Goal: Information Seeking & Learning: Find specific fact

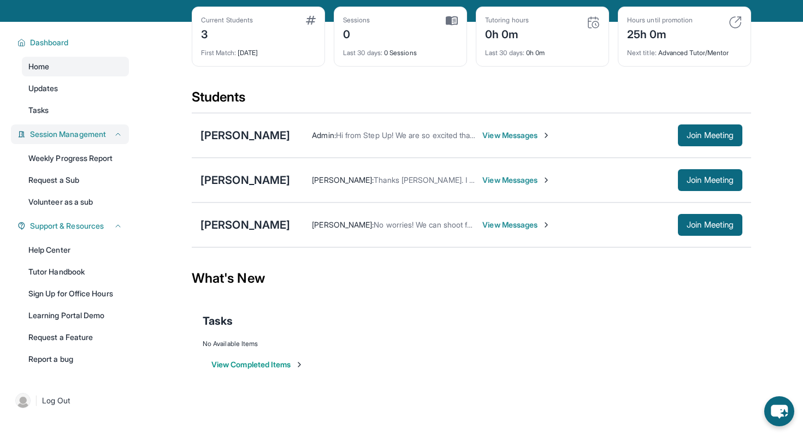
scroll to position [79, 0]
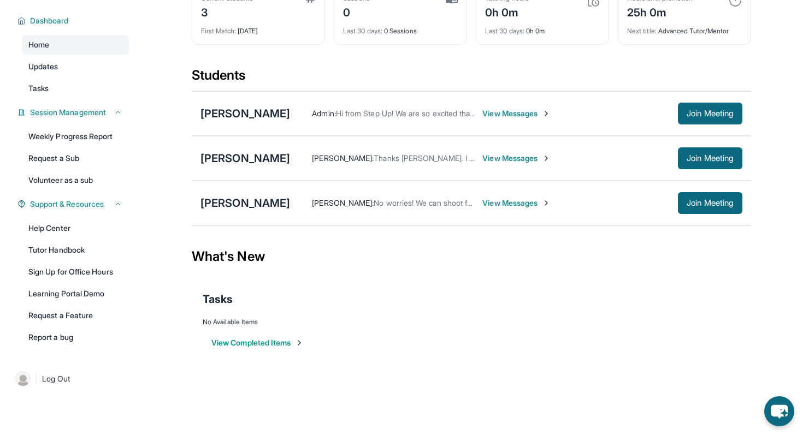
click at [213, 302] on span "Tasks" at bounding box center [218, 299] width 30 height 15
click at [482, 207] on span "View Messages" at bounding box center [516, 203] width 68 height 11
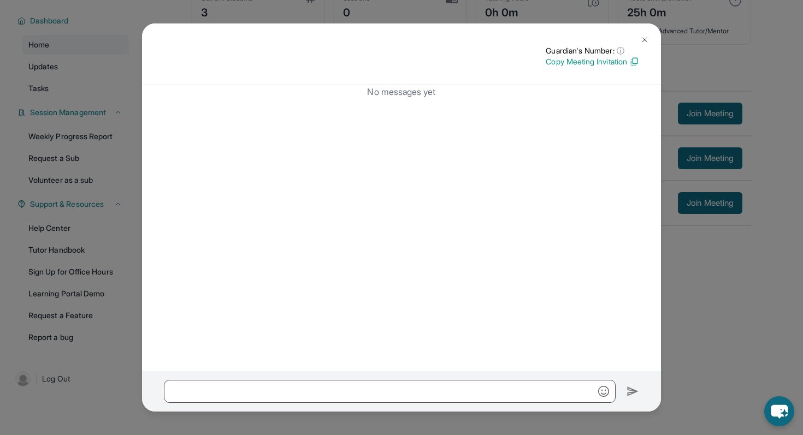
click at [645, 33] on button at bounding box center [644, 40] width 22 height 22
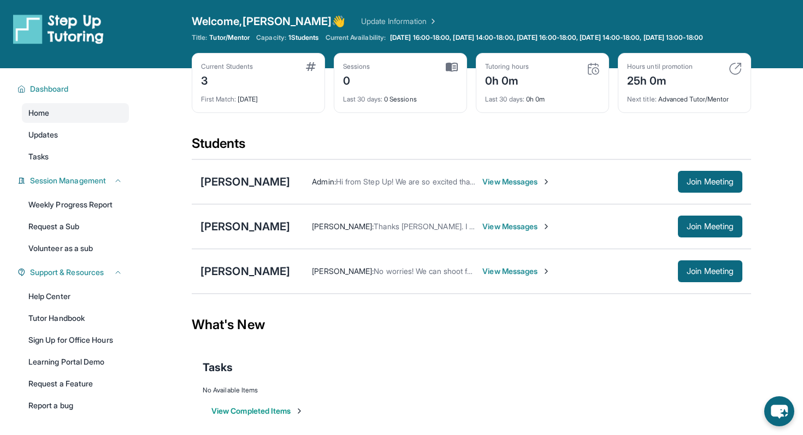
scroll to position [0, 0]
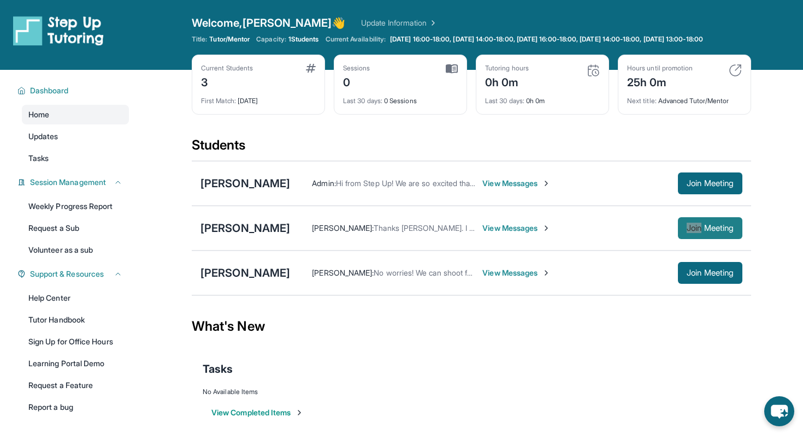
click at [691, 239] on button "Join Meeting" at bounding box center [710, 228] width 64 height 22
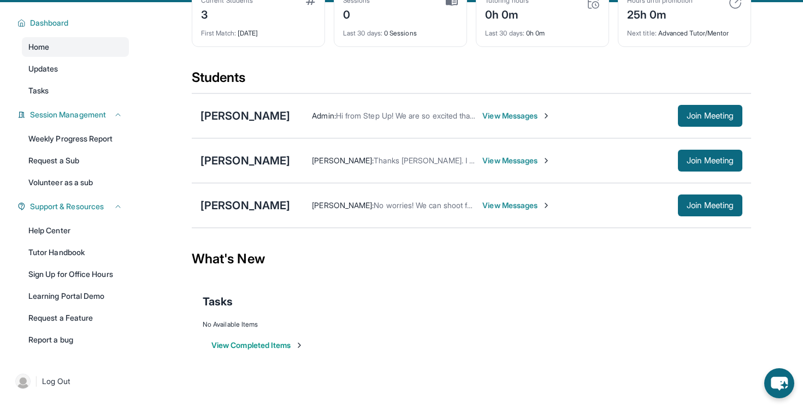
scroll to position [79, 0]
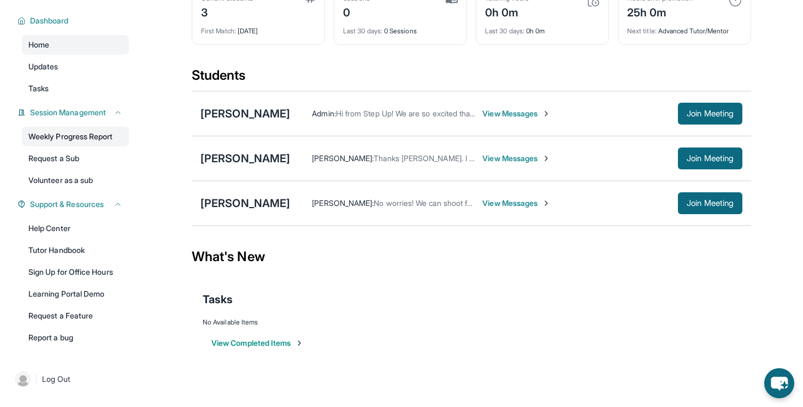
click at [98, 139] on link "Weekly Progress Report" at bounding box center [75, 137] width 107 height 20
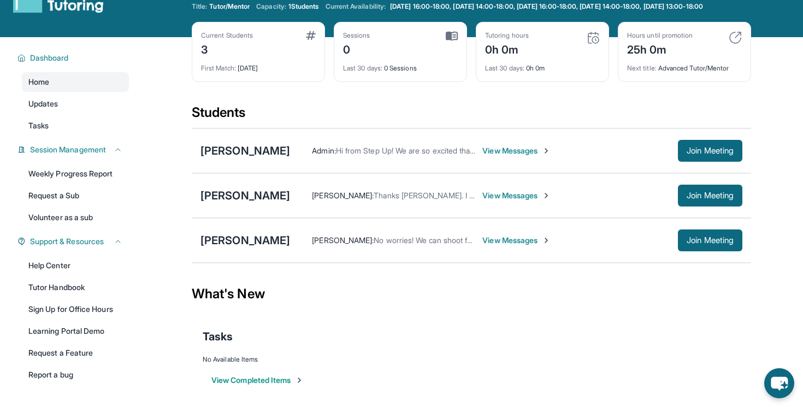
scroll to position [20, 0]
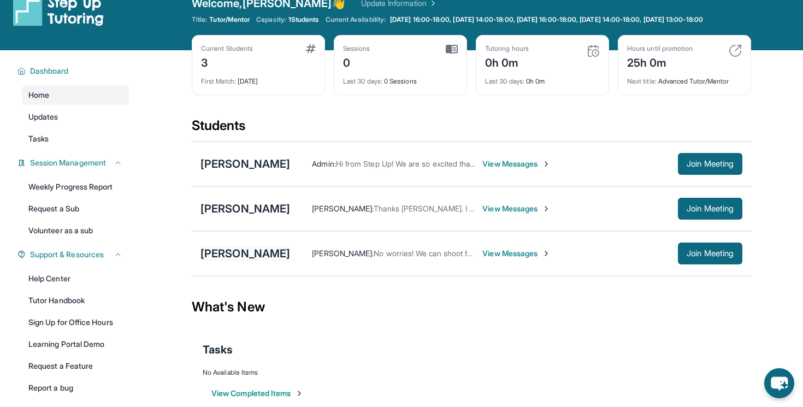
click at [239, 261] on div "[PERSON_NAME]" at bounding box center [245, 253] width 90 height 15
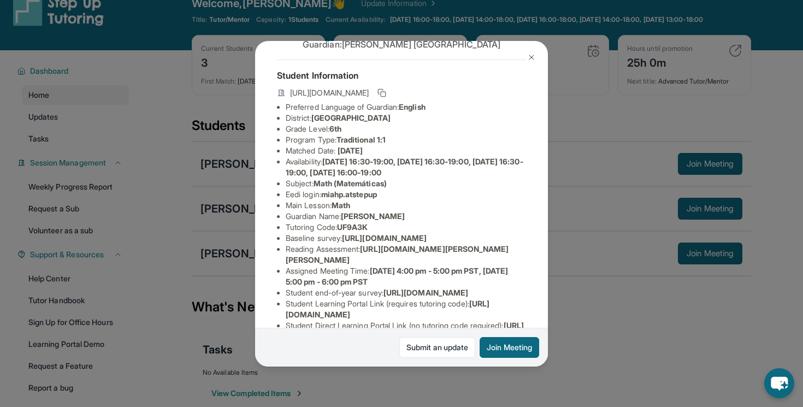
scroll to position [43, 0]
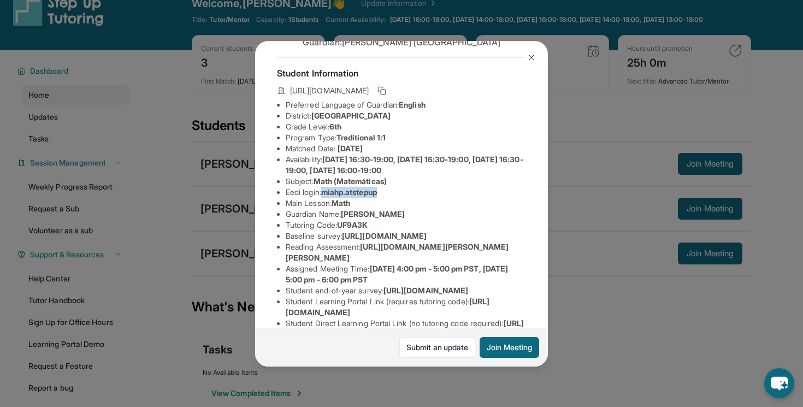
drag, startPoint x: 328, startPoint y: 193, endPoint x: 404, endPoint y: 188, distance: 75.5
click at [404, 188] on li "Eedi login : miahp.atstepup" at bounding box center [406, 192] width 240 height 11
copy span "miahp.atstepup"
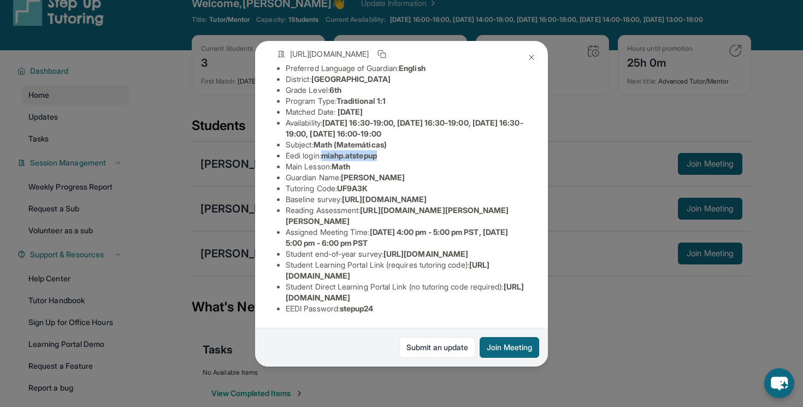
scroll to position [167, 0]
drag, startPoint x: 350, startPoint y: 311, endPoint x: 379, endPoint y: 308, distance: 29.0
click at [373, 308] on span "stepup24" at bounding box center [357, 308] width 34 height 9
drag, startPoint x: 341, startPoint y: 309, endPoint x: 386, endPoint y: 309, distance: 45.3
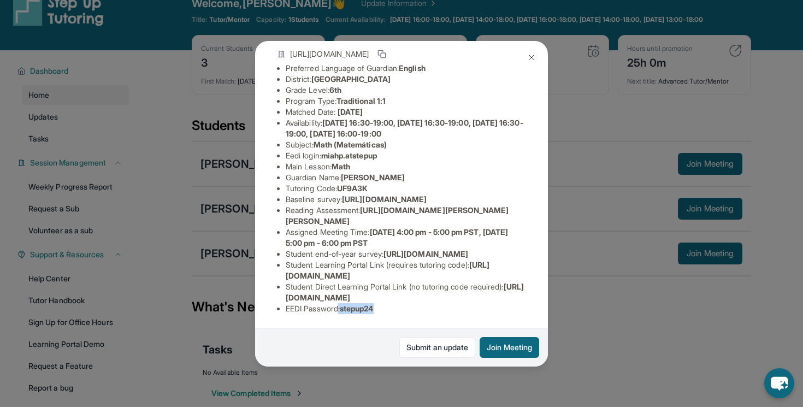
click at [385, 309] on li "EEDI Password : stepup24" at bounding box center [406, 308] width 240 height 11
click at [382, 309] on li "EEDI Password : stepup24" at bounding box center [406, 308] width 240 height 11
drag, startPoint x: 346, startPoint y: 308, endPoint x: 388, endPoint y: 307, distance: 42.0
click at [388, 307] on li "EEDI Password : stepup24" at bounding box center [406, 308] width 240 height 11
copy span "stepup24"
